Goal: Information Seeking & Learning: Learn about a topic

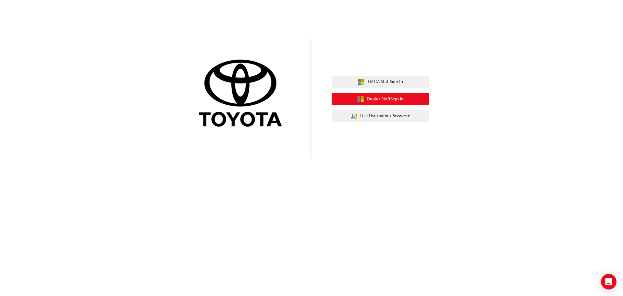
click at [380, 99] on span "Dealer Staff Sign In" at bounding box center [385, 98] width 37 height 7
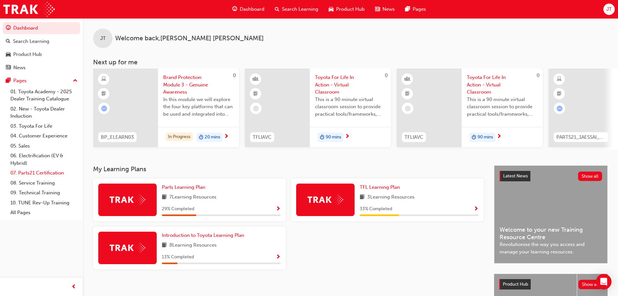
click at [35, 174] on link "07. Parts21 Certification" at bounding box center [44, 173] width 72 height 10
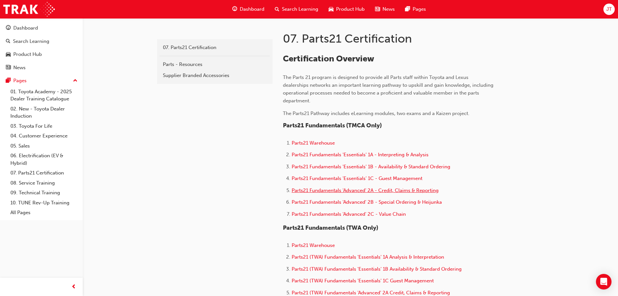
scroll to position [130, 0]
click at [336, 155] on span "Parts21 Fundamentals 'Essentials' 1A - Interpreting & Analysis" at bounding box center [360, 154] width 137 height 6
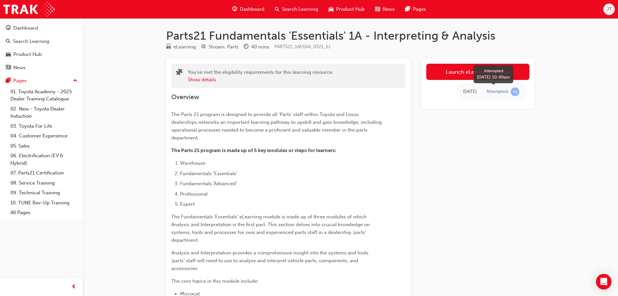
click at [513, 92] on span "learningRecordVerb_ATTEMPT-icon" at bounding box center [515, 91] width 9 height 9
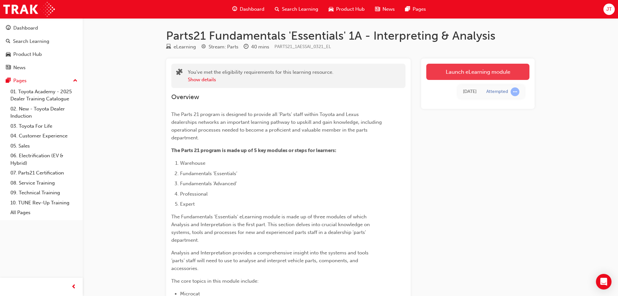
click at [459, 73] on link "Launch eLearning module" at bounding box center [477, 72] width 103 height 16
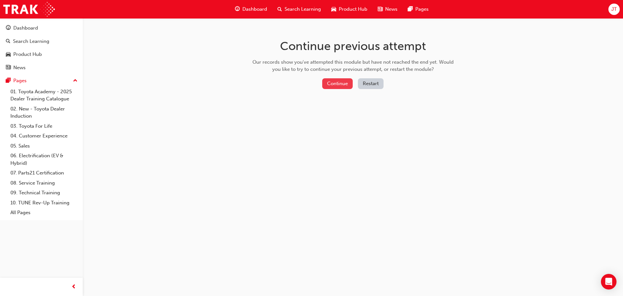
click at [338, 82] on button "Continue" at bounding box center [337, 83] width 30 height 11
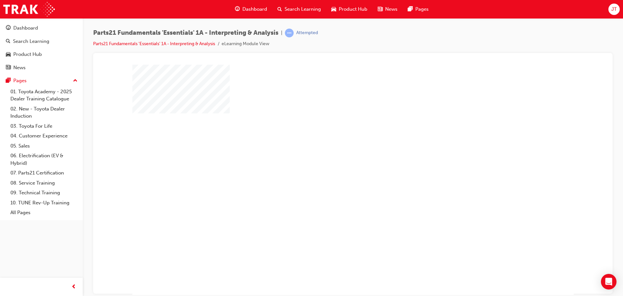
click at [334, 161] on div "play" at bounding box center [334, 161] width 0 height 0
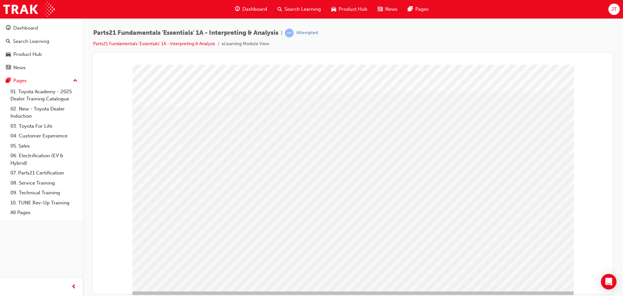
scroll to position [13, 0]
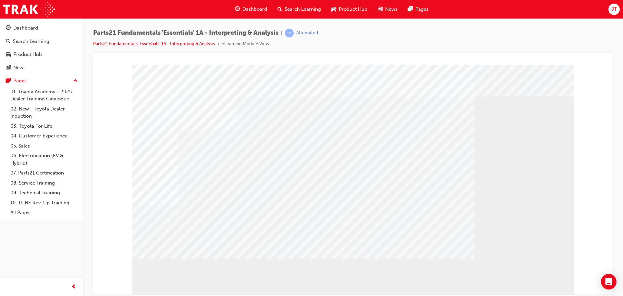
click at [507, 46] on div "Parts21 Fundamentals 'Essentials' 1A - Interpreting & Analysis | Attempted Part…" at bounding box center [352, 41] width 519 height 24
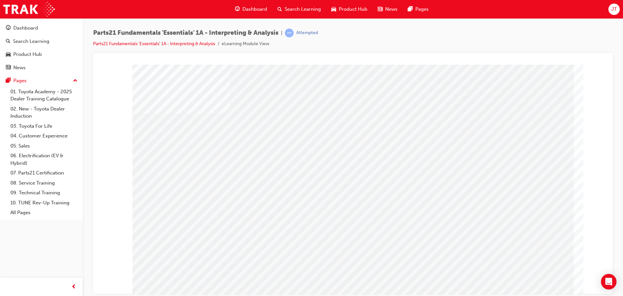
click at [582, 67] on div at bounding box center [353, 67] width 504 height 0
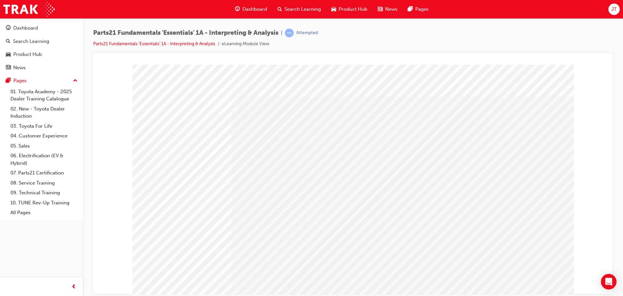
click at [129, 67] on div at bounding box center [353, 67] width 504 height 0
click at [582, 67] on div at bounding box center [353, 67] width 504 height 0
